Goal: Information Seeking & Learning: Find specific fact

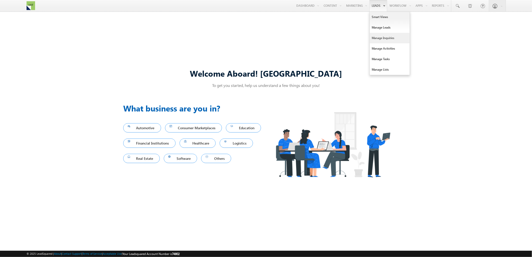
click at [381, 38] on link "Manage Inquiries" at bounding box center [390, 38] width 40 height 11
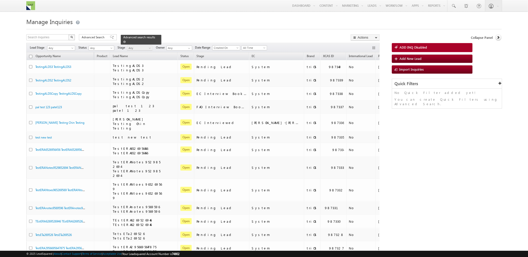
click at [152, 39] on div "Advanced search results" at bounding box center [141, 40] width 41 height 10
click at [103, 36] on span "Advanced Search" at bounding box center [94, 37] width 24 height 5
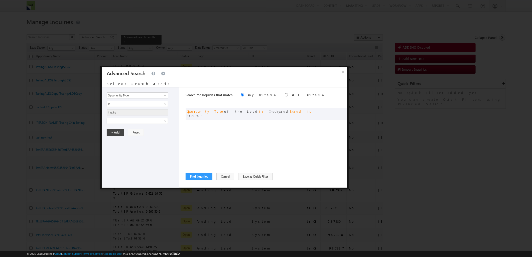
click at [155, 121] on span at bounding box center [134, 121] width 54 height 5
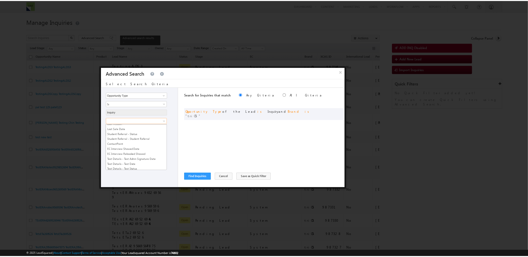
scroll to position [354, 0]
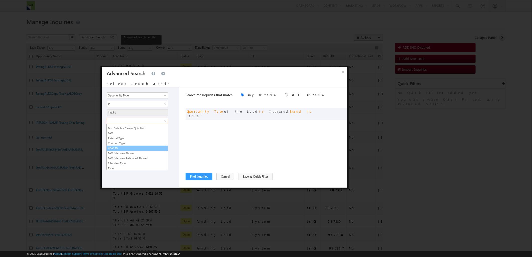
click at [127, 150] on link "XCAS ID" at bounding box center [137, 148] width 61 height 5
click at [130, 136] on input "text" at bounding box center [138, 138] width 62 height 6
paste input "900651"
drag, startPoint x: 118, startPoint y: 137, endPoint x: 99, endPoint y: 137, distance: 18.8
click at [99, 137] on body "Menu Manal Shkifi manal .shki fi+2@ trios .com" at bounding box center [266, 231] width 532 height 462
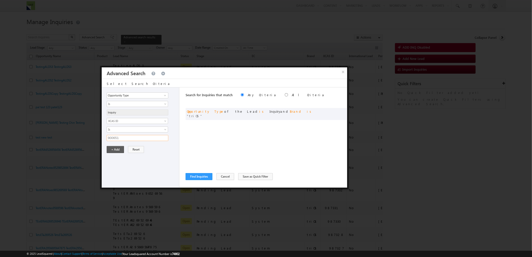
paste input "79482"
type input "979482"
click at [115, 149] on button "+ Add" at bounding box center [115, 149] width 17 height 7
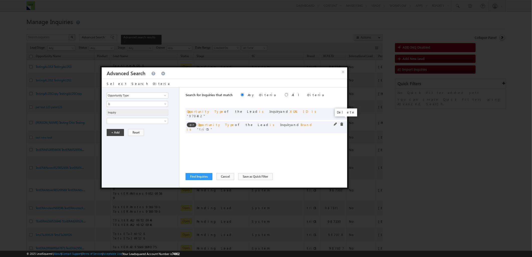
click at [340, 122] on span at bounding box center [342, 124] width 4 height 4
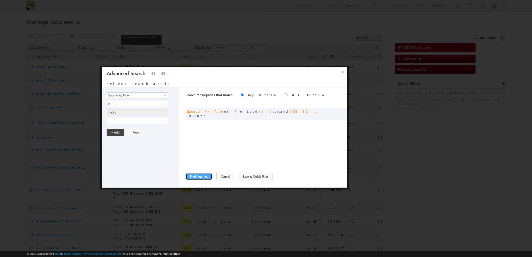
click at [197, 178] on button "Find Inquiries" at bounding box center [199, 176] width 27 height 7
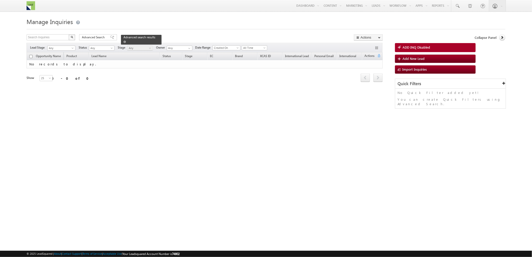
click at [126, 41] on span at bounding box center [124, 42] width 3 height 3
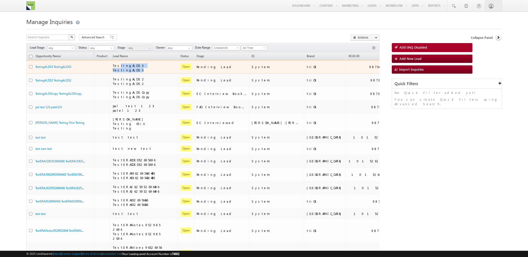
drag, startPoint x: 118, startPoint y: 68, endPoint x: 161, endPoint y: 68, distance: 42.8
click at [161, 68] on div "TestingALDS3 TestingALDS3" at bounding box center [138, 67] width 50 height 9
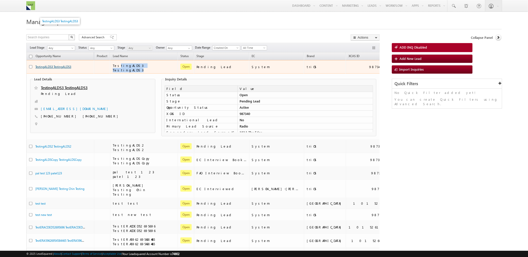
click at [64, 68] on link "TestingALDS3 TestingALDS3" at bounding box center [53, 67] width 36 height 4
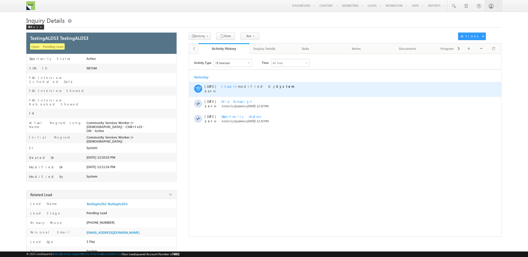
click at [236, 89] on div "Inquiry modified by System" at bounding box center [344, 89] width 246 height 15
click at [237, 87] on span "Inquiry modified by System" at bounding box center [257, 86] width 73 height 4
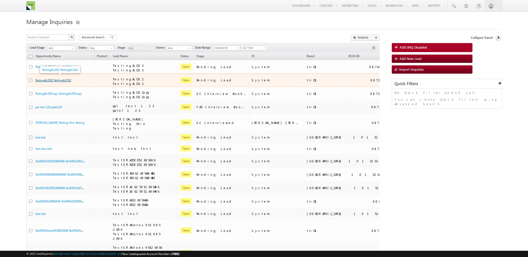
click at [43, 79] on link "TestingALDS2 TestingALDS2" at bounding box center [53, 80] width 36 height 4
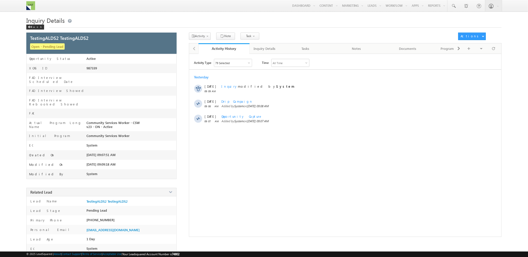
click at [237, 67] on div "Activity Type 79 Selected Select All Other Activities 80 Owner Changed Status C…" at bounding box center [345, 146] width 312 height 175
click at [238, 64] on div "79 Selected" at bounding box center [233, 63] width 38 height 8
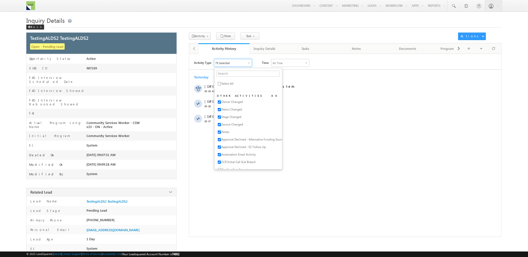
click at [225, 84] on span "Select All" at bounding box center [228, 84] width 12 height 4
checkbox input "true"
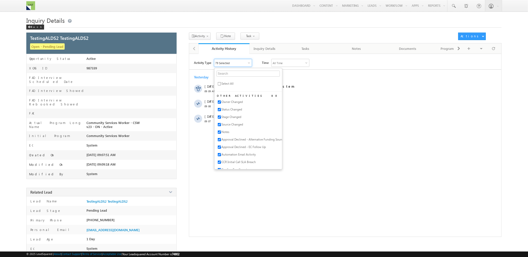
checkbox input "true"
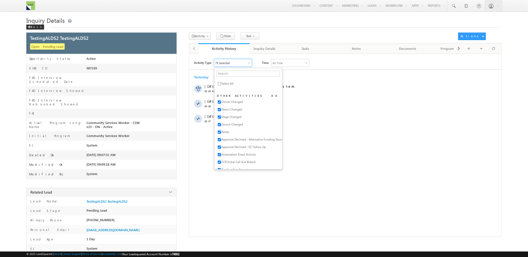
checkbox input "true"
click at [300, 79] on div "Yesterday" at bounding box center [345, 77] width 312 height 5
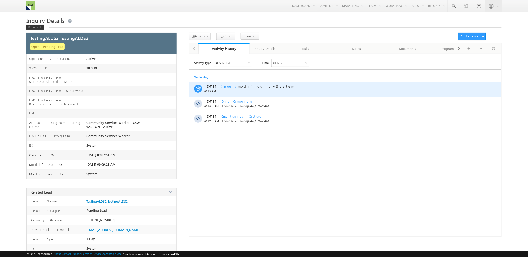
click at [227, 84] on span "Inquiry" at bounding box center [229, 86] width 17 height 4
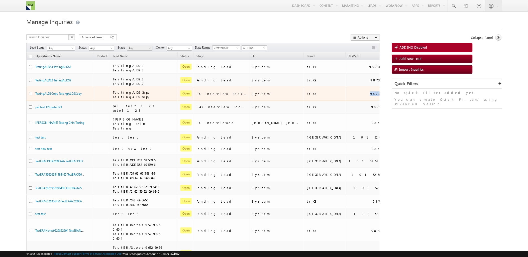
drag, startPoint x: 295, startPoint y: 91, endPoint x: 305, endPoint y: 91, distance: 10.0
click at [346, 91] on td "987338" at bounding box center [366, 94] width 41 height 14
copy div "987338"
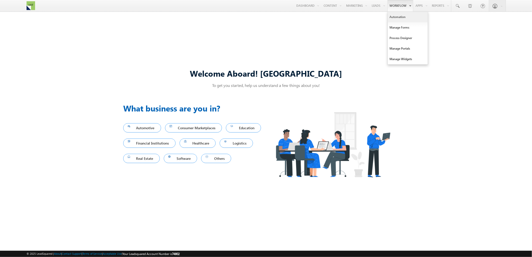
click at [402, 17] on link "Automation" at bounding box center [408, 17] width 40 height 11
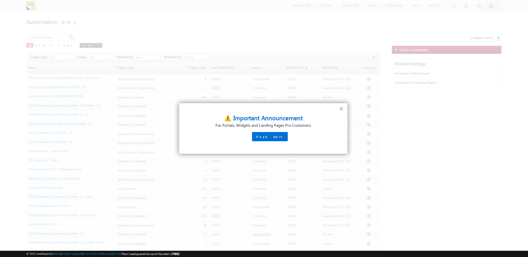
drag, startPoint x: 269, startPoint y: 137, endPoint x: 336, endPoint y: 115, distance: 70.7
click at [334, 115] on div "× ⚠️ Important Announcement For Portals, Widgets and Landing Pages Pro Customer…" at bounding box center [263, 128] width 169 height 51
click at [342, 111] on button "×" at bounding box center [341, 109] width 5 height 8
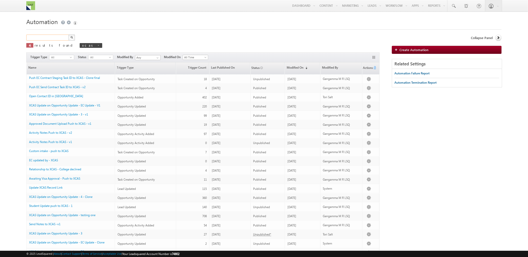
click at [44, 39] on input "text" at bounding box center [47, 38] width 43 height 6
type input "ALDS"
click at [68, 35] on button "button" at bounding box center [71, 38] width 7 height 6
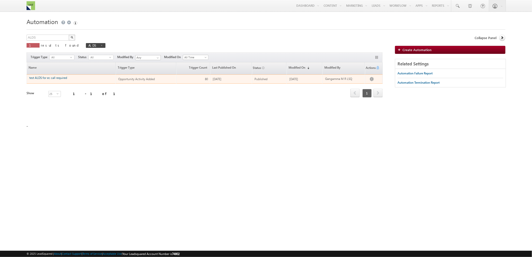
click at [52, 79] on link "test ALDS for ec call required" at bounding box center [48, 78] width 38 height 4
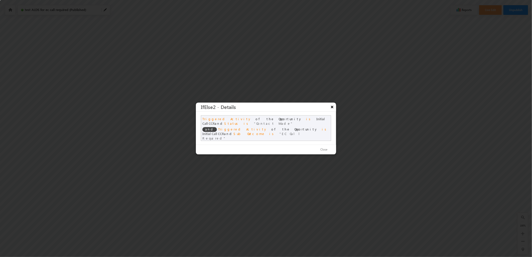
click at [334, 106] on button "×" at bounding box center [332, 107] width 8 height 9
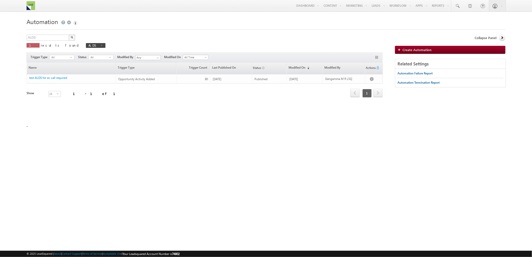
click at [100, 46] on span at bounding box center [101, 45] width 3 height 3
type input "Search Automation"
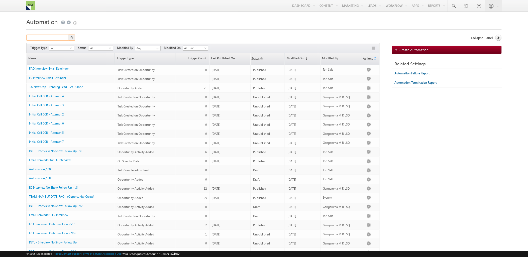
click at [52, 36] on input "text" at bounding box center [47, 38] width 43 height 6
click at [70, 39] on button "button" at bounding box center [71, 38] width 7 height 6
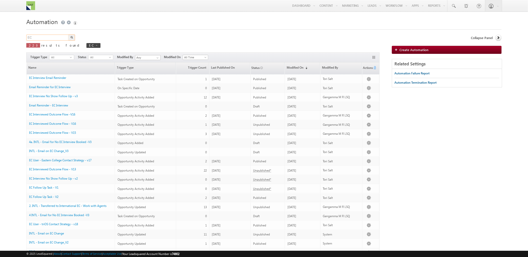
click at [44, 39] on input "EC" at bounding box center [47, 38] width 43 height 6
type input "EC Assig"
click at [68, 35] on button "button" at bounding box center [71, 38] width 7 height 6
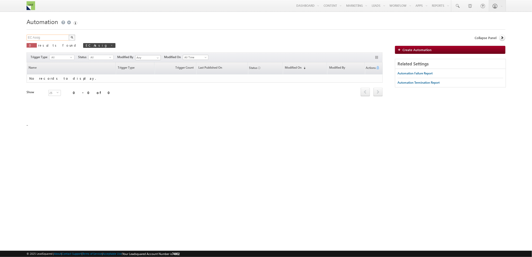
click at [43, 37] on input "EC Assig" at bounding box center [48, 38] width 43 height 6
type input "EC"
click at [69, 35] on button "button" at bounding box center [72, 38] width 7 height 6
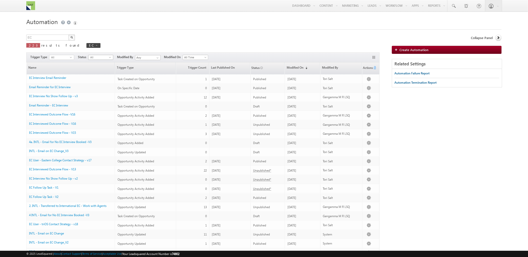
click at [95, 58] on span "All" at bounding box center [98, 57] width 21 height 5
click at [106, 74] on li "Published" at bounding box center [101, 73] width 25 height 5
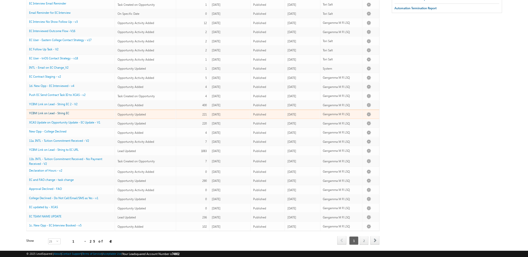
scroll to position [83, 0]
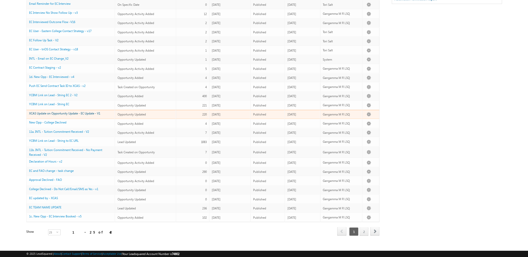
click at [94, 115] on link "XCAS Update on Opportunity Update - EC Update - V1" at bounding box center [64, 113] width 71 height 4
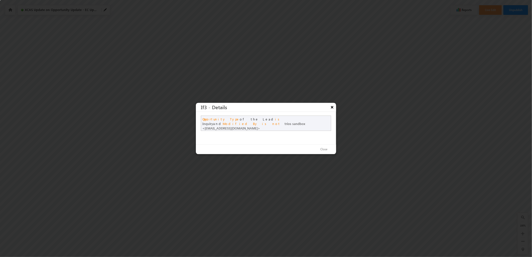
click at [333, 109] on button "×" at bounding box center [332, 107] width 8 height 9
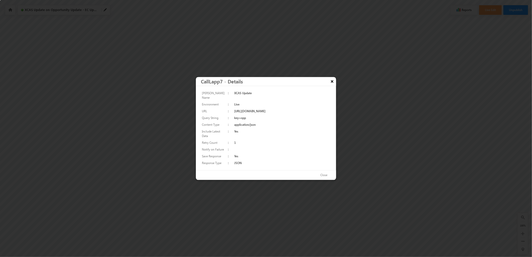
click at [330, 80] on button "×" at bounding box center [332, 81] width 8 height 9
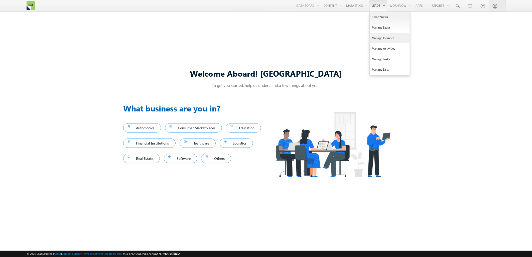
click at [380, 38] on link "Manage Inquiries" at bounding box center [390, 38] width 40 height 11
click at [377, 38] on link "Manage Inquiries" at bounding box center [390, 38] width 40 height 11
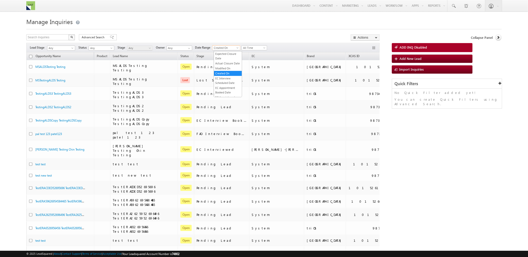
click at [222, 49] on span "Created On" at bounding box center [225, 48] width 26 height 5
click at [254, 49] on span "All Time" at bounding box center [254, 48] width 24 height 5
click at [259, 76] on link "Last Week" at bounding box center [255, 76] width 25 height 5
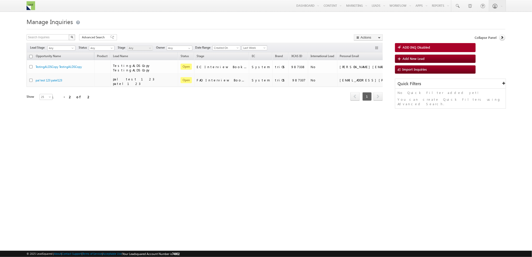
click at [255, 48] on span "Last Week" at bounding box center [254, 48] width 24 height 5
click at [256, 53] on link "All Time" at bounding box center [255, 54] width 25 height 5
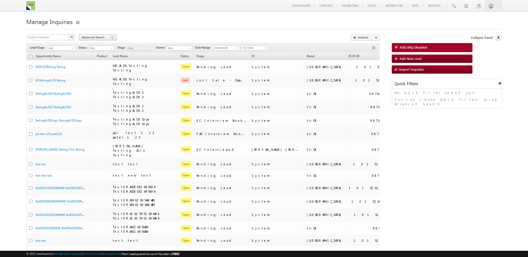
click at [88, 39] on span "Advanced Search" at bounding box center [94, 37] width 24 height 5
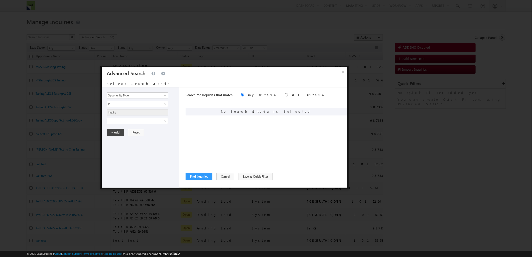
click at [139, 121] on span at bounding box center [134, 121] width 54 height 5
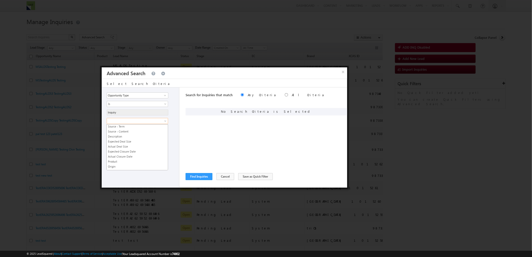
scroll to position [587, 0]
click at [136, 123] on span "Appointment Booked Type" at bounding box center [134, 121] width 54 height 5
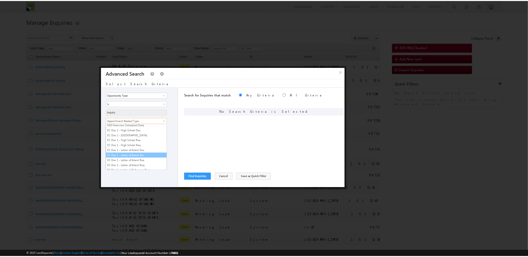
scroll to position [638, 0]
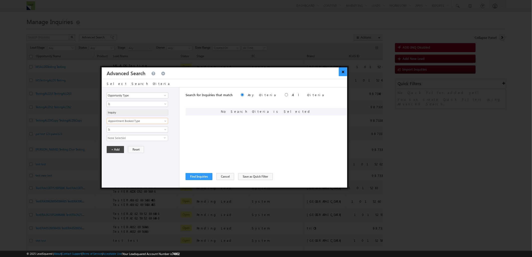
click at [342, 76] on button "×" at bounding box center [343, 71] width 8 height 9
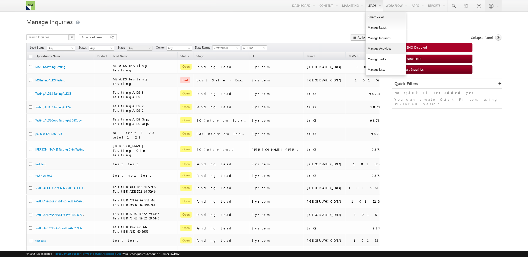
click at [387, 47] on link "Manage Activities" at bounding box center [386, 48] width 40 height 11
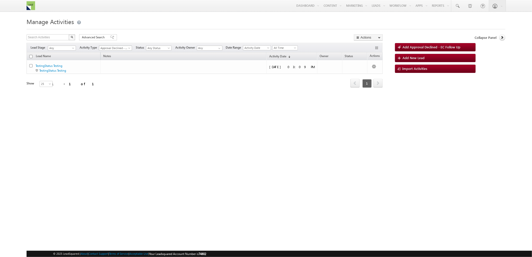
click at [104, 50] on span "Approval Declined - EC Follow Up" at bounding box center [114, 48] width 30 height 5
click at [122, 64] on link "EC update by" at bounding box center [116, 62] width 33 height 4
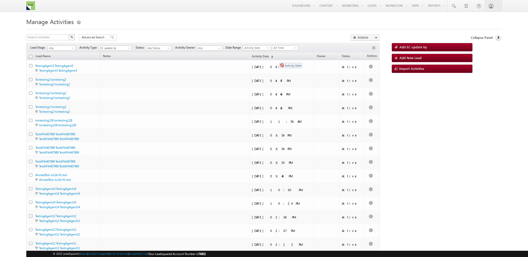
drag, startPoint x: 281, startPoint y: 59, endPoint x: 276, endPoint y: 60, distance: 5.0
click at [276, 60] on tr "Lead Name Notes Activity Date (sorted descending) Owner Status Actions" at bounding box center [202, 56] width 353 height 8
click at [280, 59] on tr "Lead Name Notes Activity Date (sorted descending) Owner Status Actions" at bounding box center [202, 56] width 353 height 8
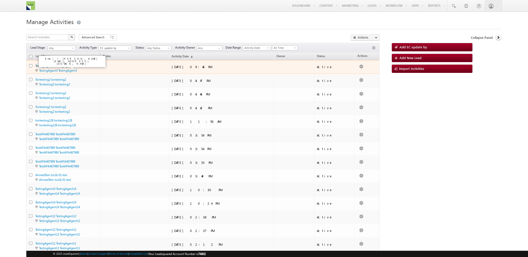
drag, startPoint x: 281, startPoint y: 59, endPoint x: 72, endPoint y: 68, distance: 209.1
click at [72, 68] on div "Lead Name Notes Activity Date (sorted descending) Owner Status Actions TestingA…" at bounding box center [202, 233] width 353 height 363
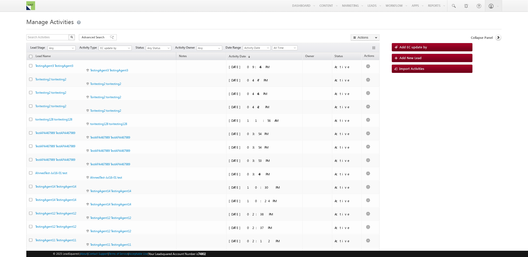
drag, startPoint x: 99, startPoint y: 58, endPoint x: 154, endPoint y: 57, distance: 54.3
click at [154, 57] on div "Lead Name Notes Activity Date (sorted descending) Owner Status Actions TestingA…" at bounding box center [202, 230] width 353 height 357
click at [289, 50] on span "All Time" at bounding box center [284, 48] width 24 height 5
click at [288, 75] on link "Last Week" at bounding box center [286, 76] width 25 height 5
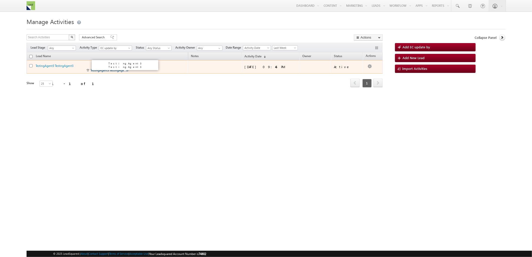
click at [114, 72] on link "TestingAgent3 TestingAgent3" at bounding box center [109, 70] width 38 height 4
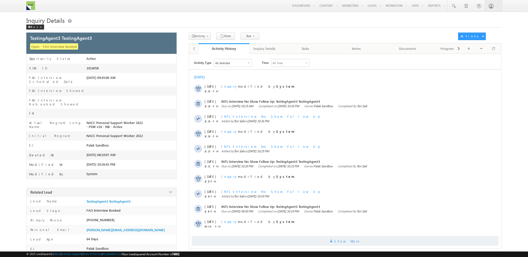
click at [341, 242] on span "Show More" at bounding box center [347, 241] width 27 height 10
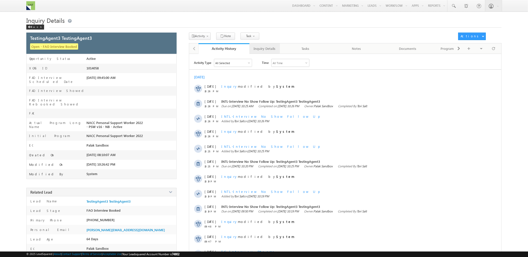
click at [279, 50] on link "Inquiry Details" at bounding box center [264, 48] width 30 height 11
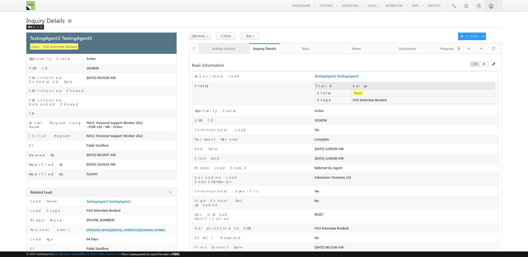
click at [236, 50] on div "Activity History" at bounding box center [223, 49] width 43 height 6
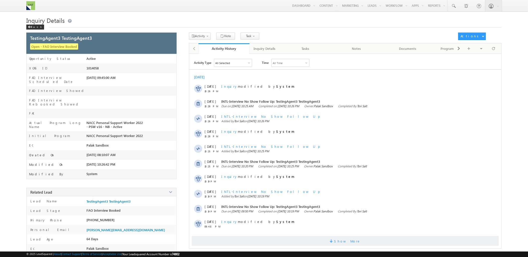
click at [260, 239] on span "Show More" at bounding box center [345, 241] width 307 height 10
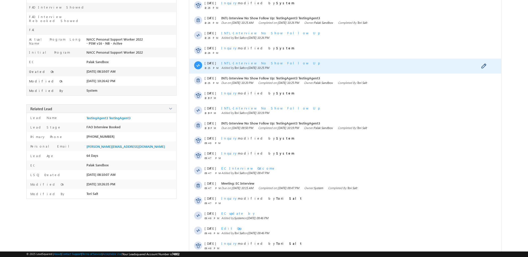
scroll to position [111, 0]
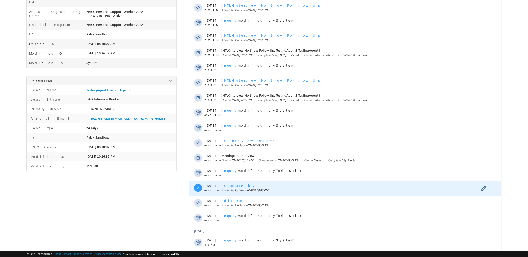
click at [239, 190] on span "System" at bounding box center [238, 190] width 9 height 4
click at [235, 187] on span "EC update by" at bounding box center [238, 185] width 35 height 4
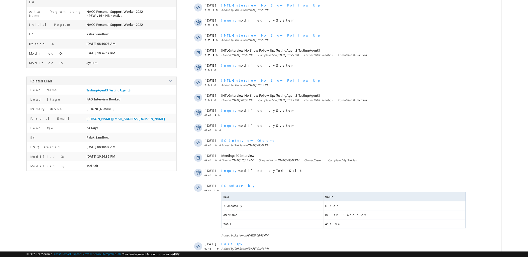
click at [142, 217] on div "TestingAgent3 TestingAgent3 Open - FAO Interview Booked" at bounding box center [263, 131] width 475 height 420
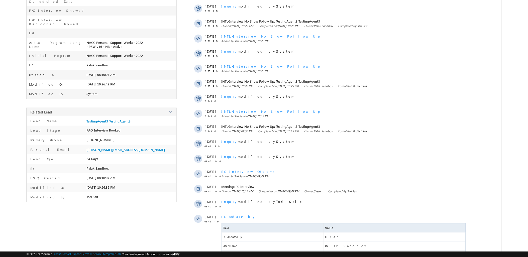
scroll to position [14, 0]
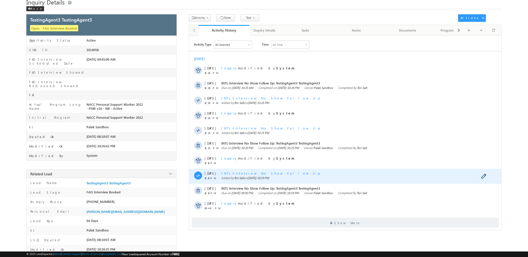
scroll to position [38, 0]
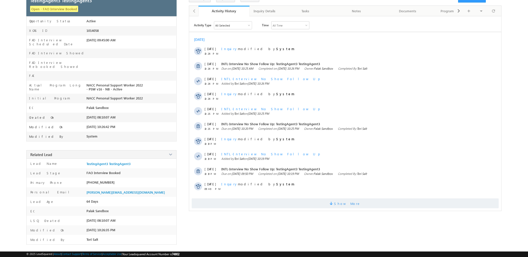
click at [313, 200] on span "Show More" at bounding box center [345, 203] width 307 height 10
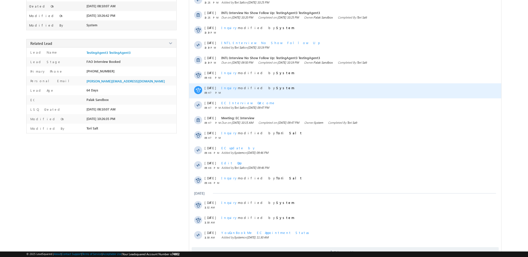
scroll to position [164, 0]
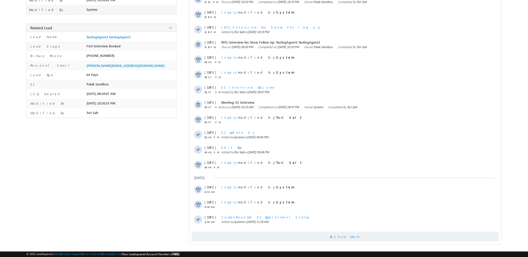
click at [334, 237] on span at bounding box center [332, 237] width 5 height 5
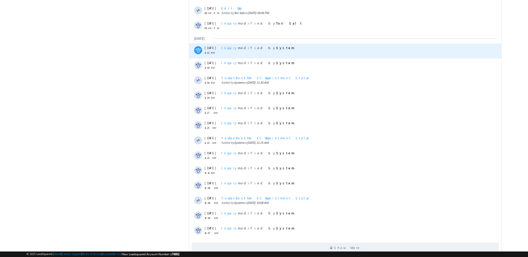
scroll to position [315, 0]
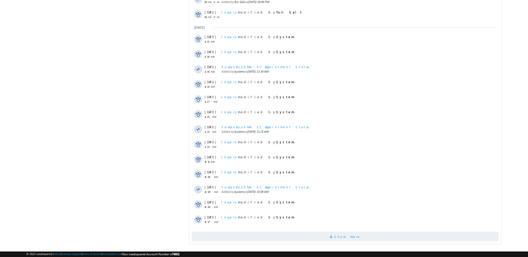
click at [339, 234] on span "Show More" at bounding box center [347, 237] width 27 height 10
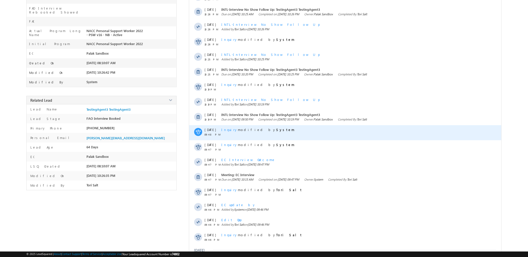
scroll to position [9, 0]
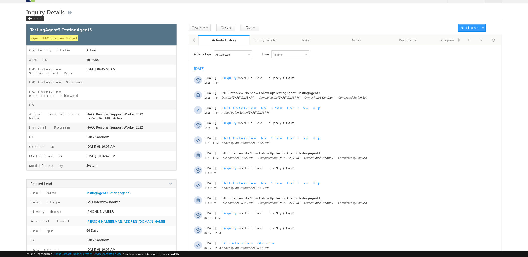
click at [356, 23] on div "Inquiry Details Back" at bounding box center [263, 16] width 475 height 16
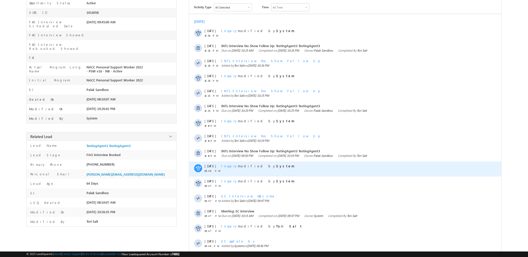
scroll to position [83, 0]
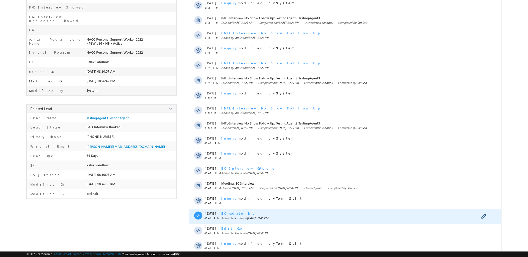
click at [231, 213] on span "EC update by" at bounding box center [238, 213] width 35 height 4
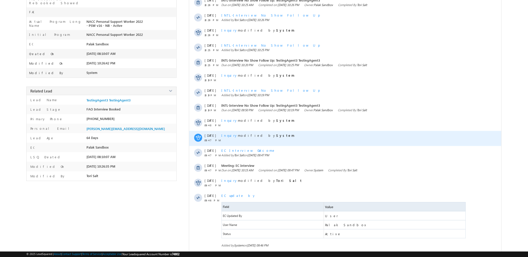
scroll to position [111, 0]
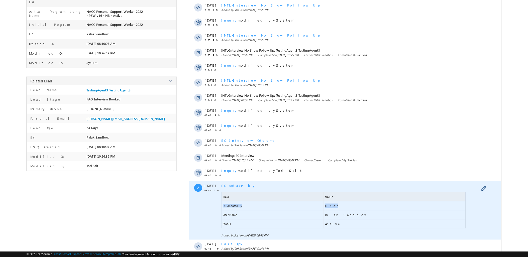
drag, startPoint x: 223, startPoint y: 210, endPoint x: 334, endPoint y: 207, distance: 111.0
click at [334, 207] on div "EC Updated By User" at bounding box center [343, 205] width 244 height 9
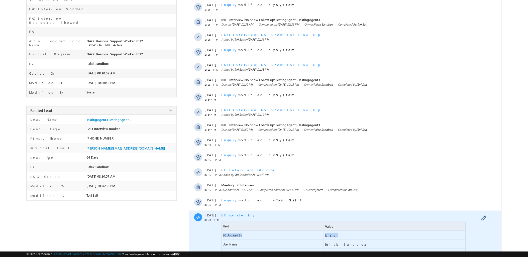
scroll to position [0, 0]
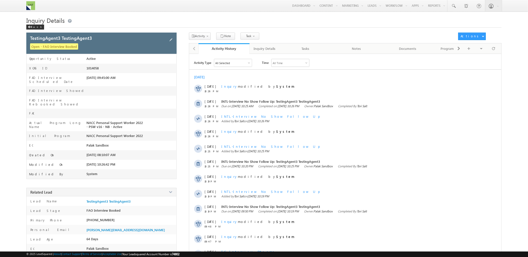
click at [90, 65] on div "XCAS ID 1014058" at bounding box center [102, 69] width 150 height 10
drag, startPoint x: 90, startPoint y: 65, endPoint x: 90, endPoint y: 68, distance: 3.0
copy span "1014058"
